Goal: Navigation & Orientation: Find specific page/section

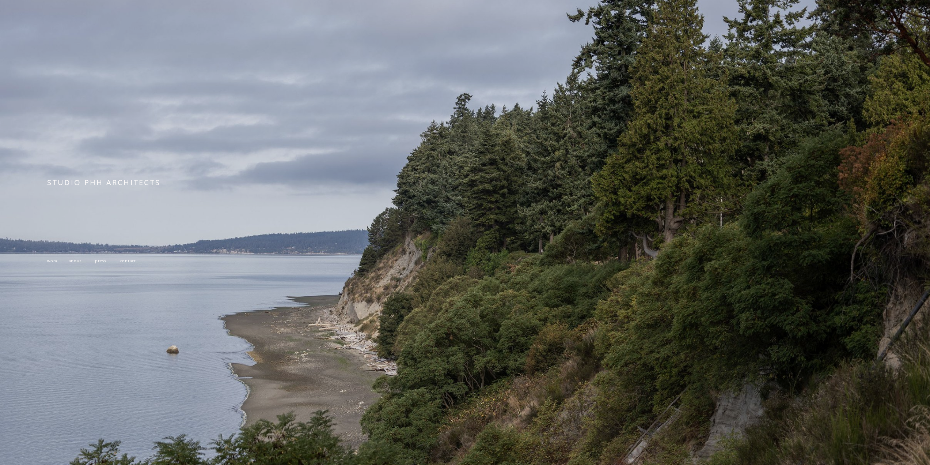
scroll to position [76, 0]
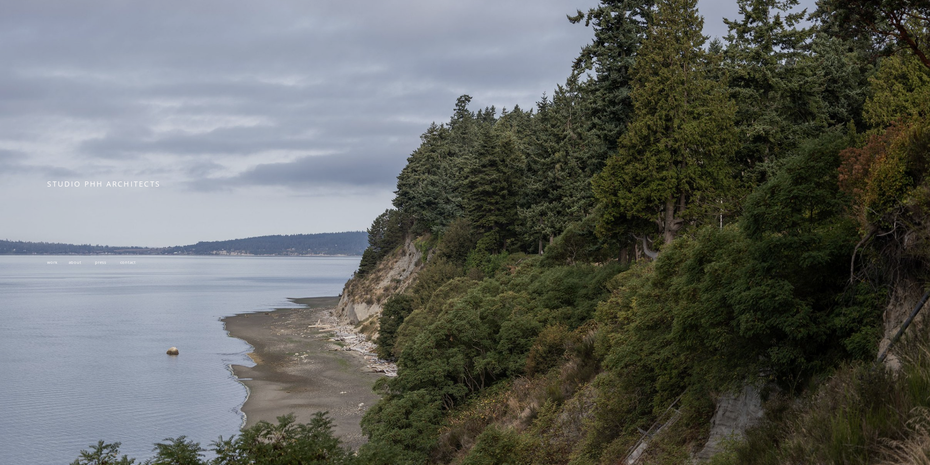
click at [53, 264] on span "work" at bounding box center [52, 261] width 10 height 5
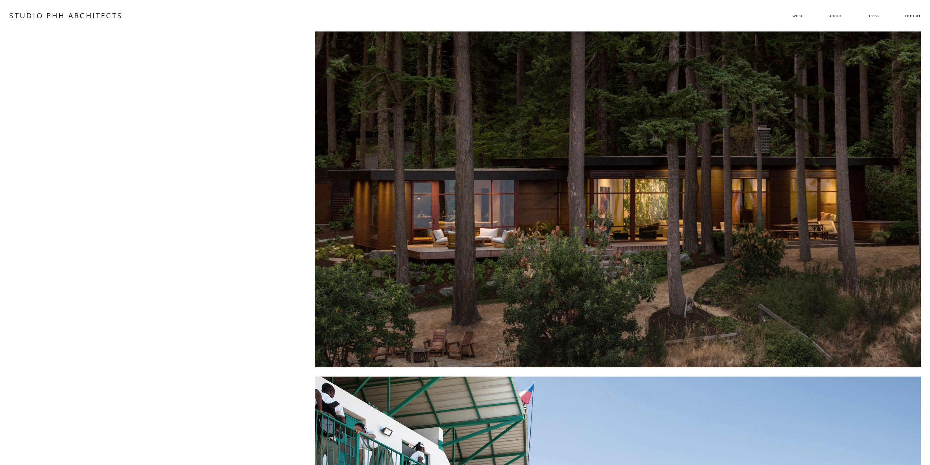
click at [556, 207] on div at bounding box center [618, 198] width 606 height 335
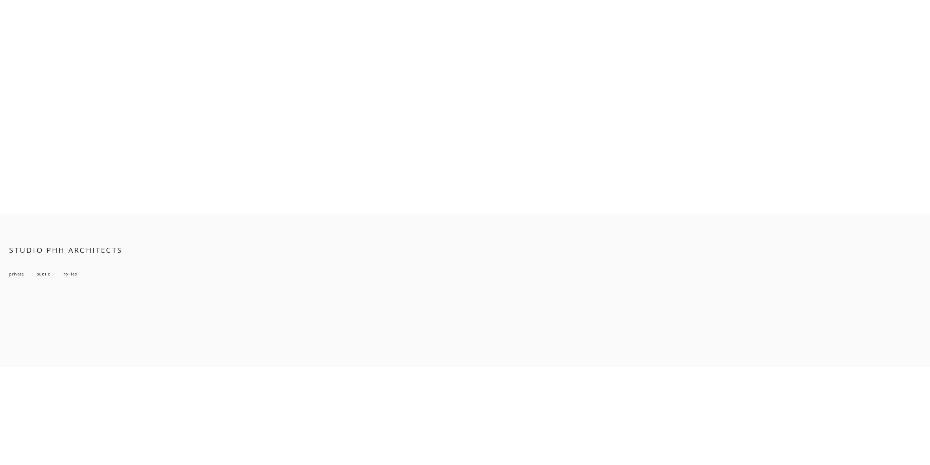
scroll to position [7492, 0]
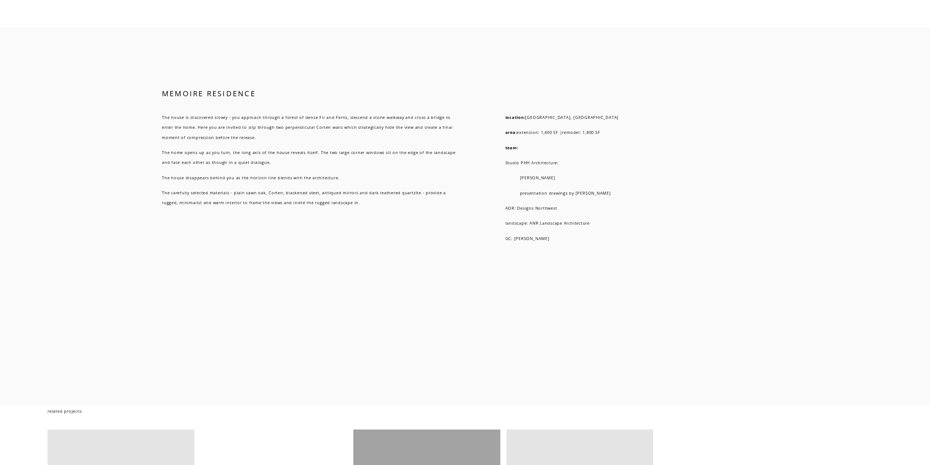
scroll to position [6140, 0]
